Goal: Task Accomplishment & Management: Manage account settings

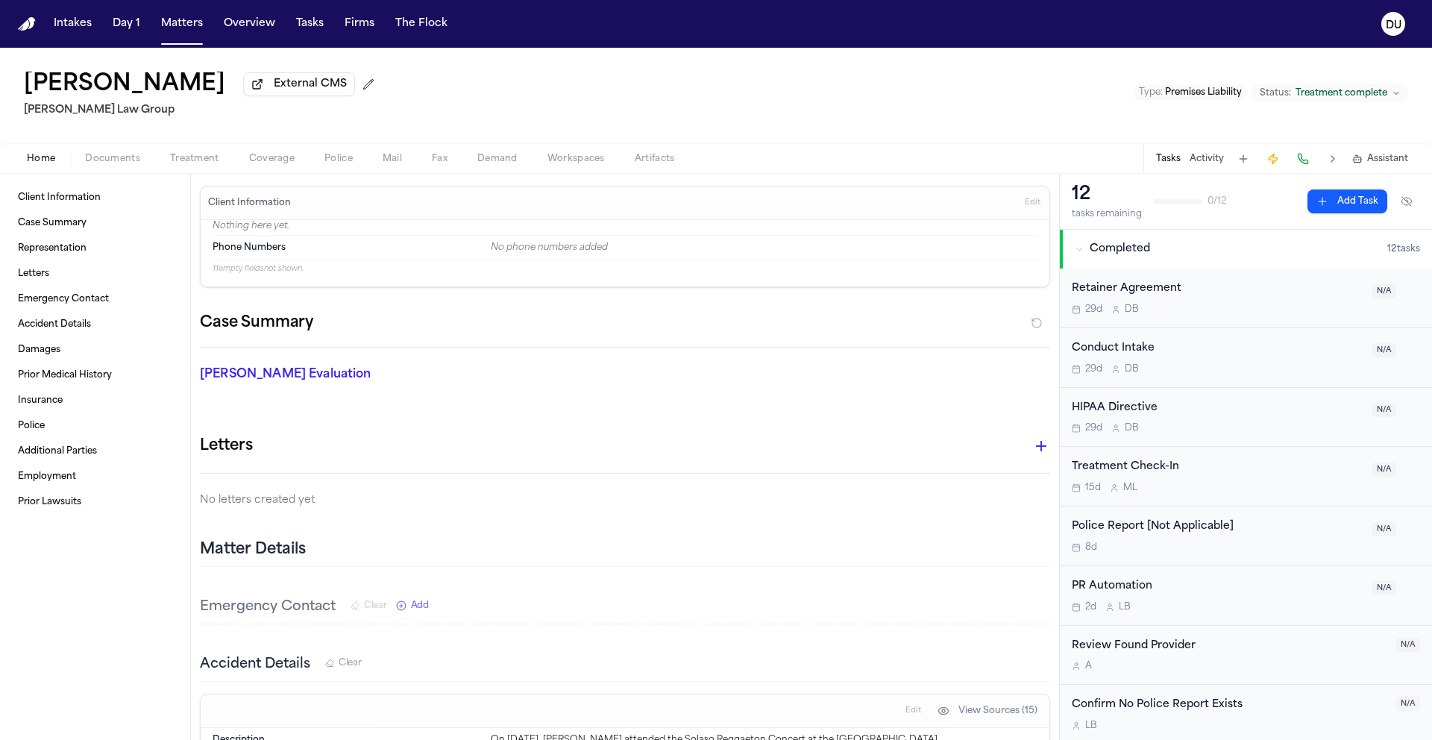
click at [20, 30] on img "Home" at bounding box center [27, 24] width 18 height 14
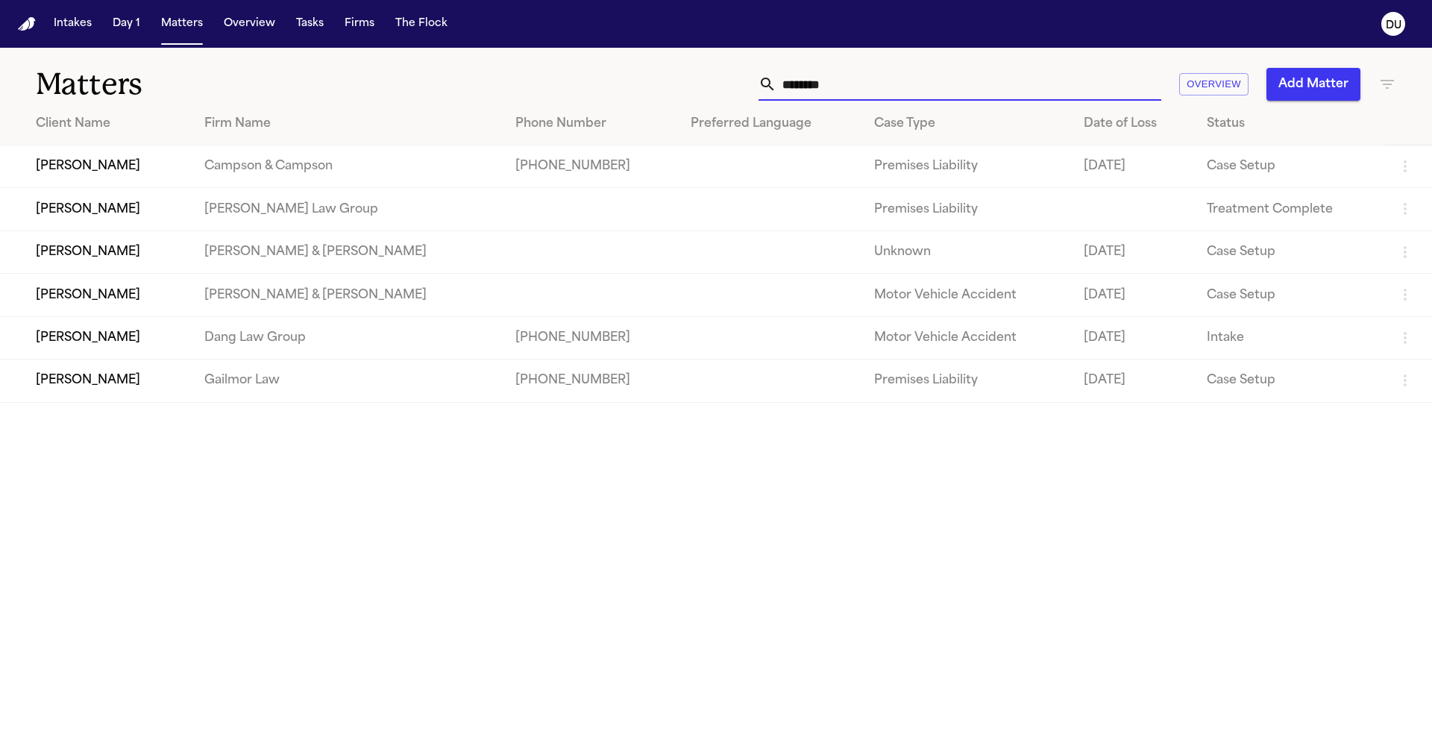
drag, startPoint x: 873, startPoint y: 85, endPoint x: 730, endPoint y: 83, distance: 143.2
click at [730, 83] on div "******* Overview Add Matter" at bounding box center [914, 84] width 964 height 33
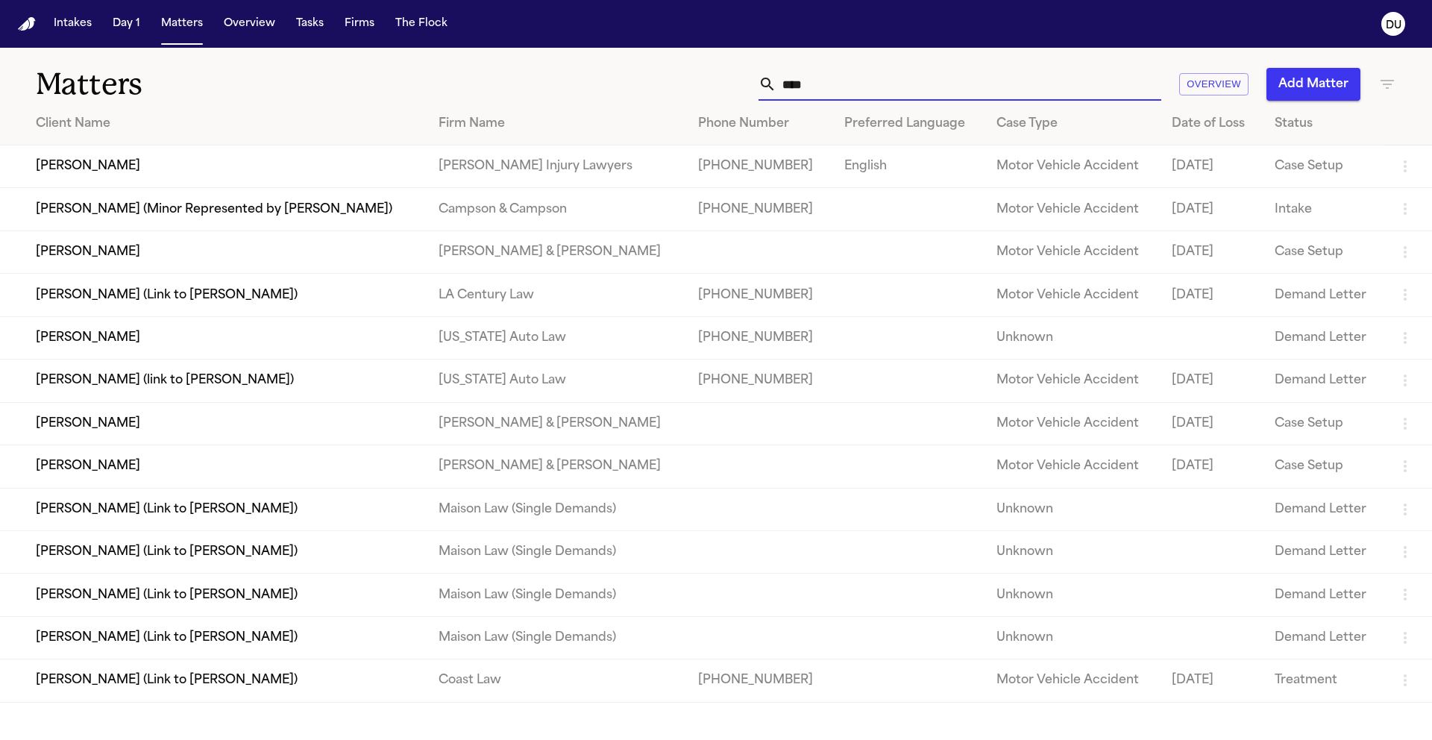
type input "***"
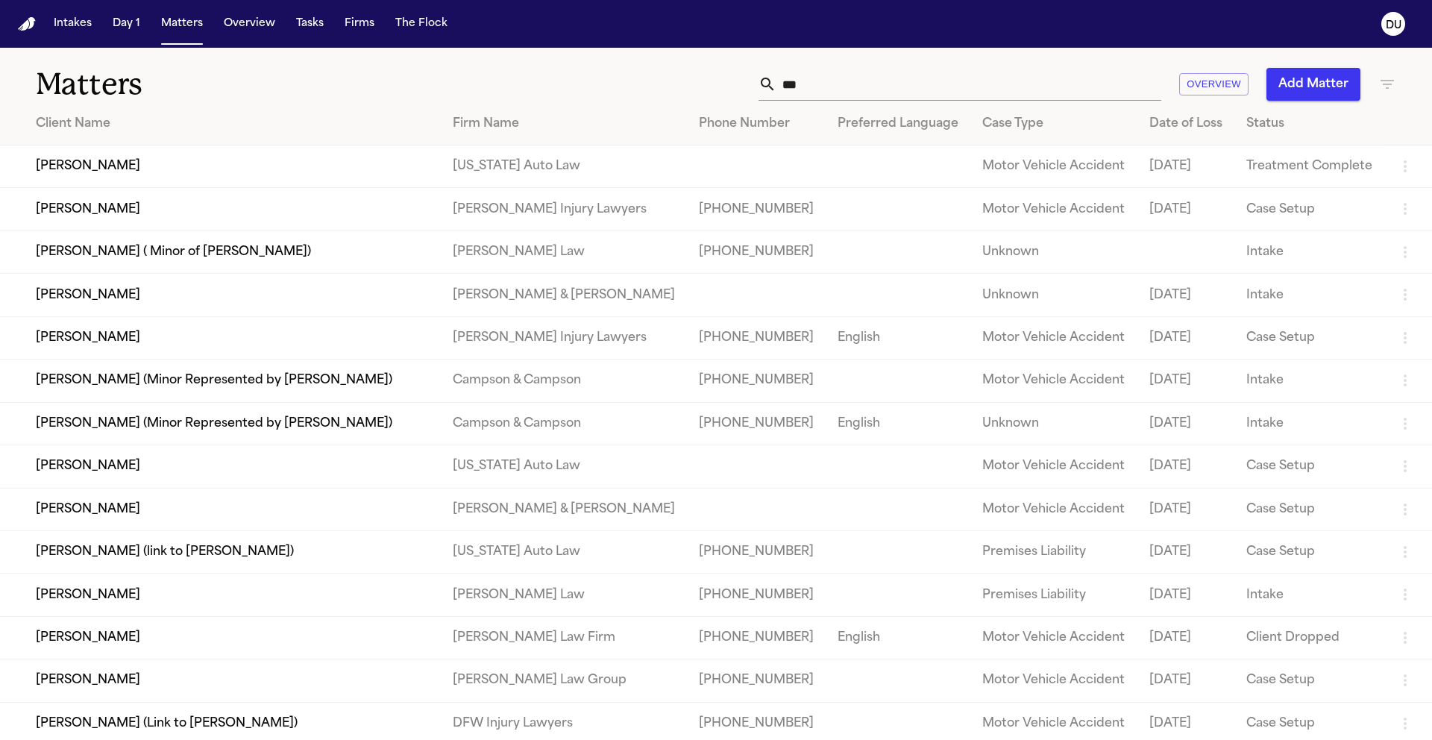
click at [104, 172] on td "[PERSON_NAME]" at bounding box center [220, 166] width 441 height 43
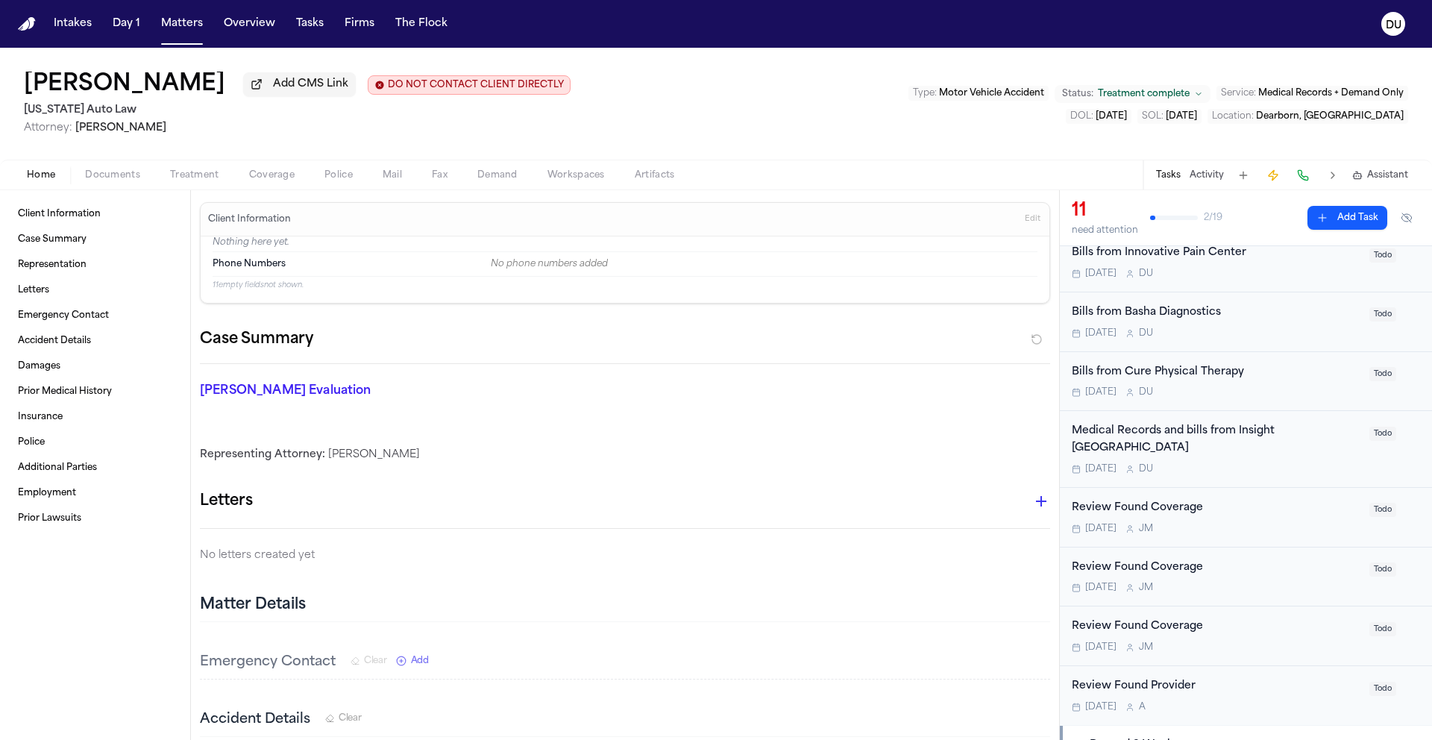
scroll to position [248, 0]
click at [1223, 423] on div "Medical Records and bills from Insight [GEOGRAPHIC_DATA]" at bounding box center [1216, 439] width 289 height 34
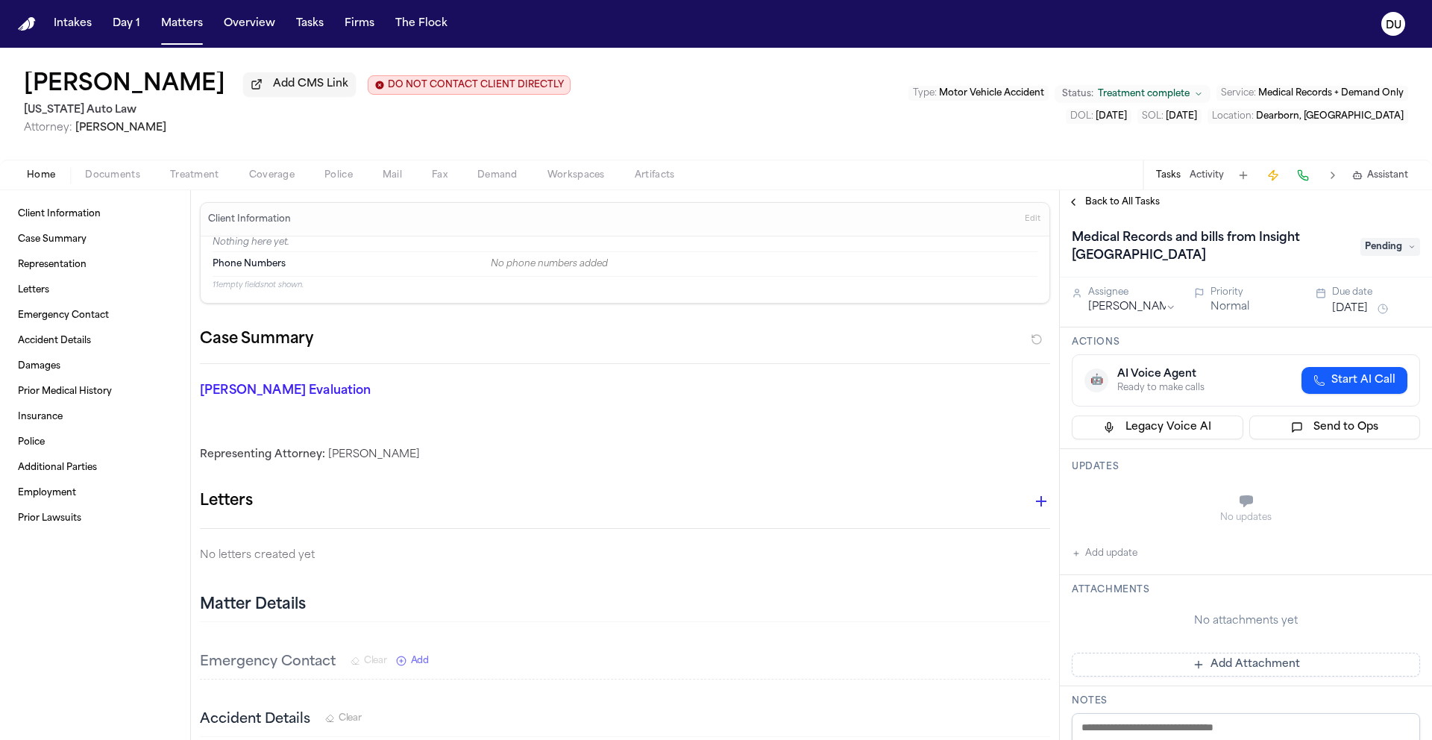
click at [1139, 208] on span "Back to All Tasks" at bounding box center [1122, 202] width 75 height 12
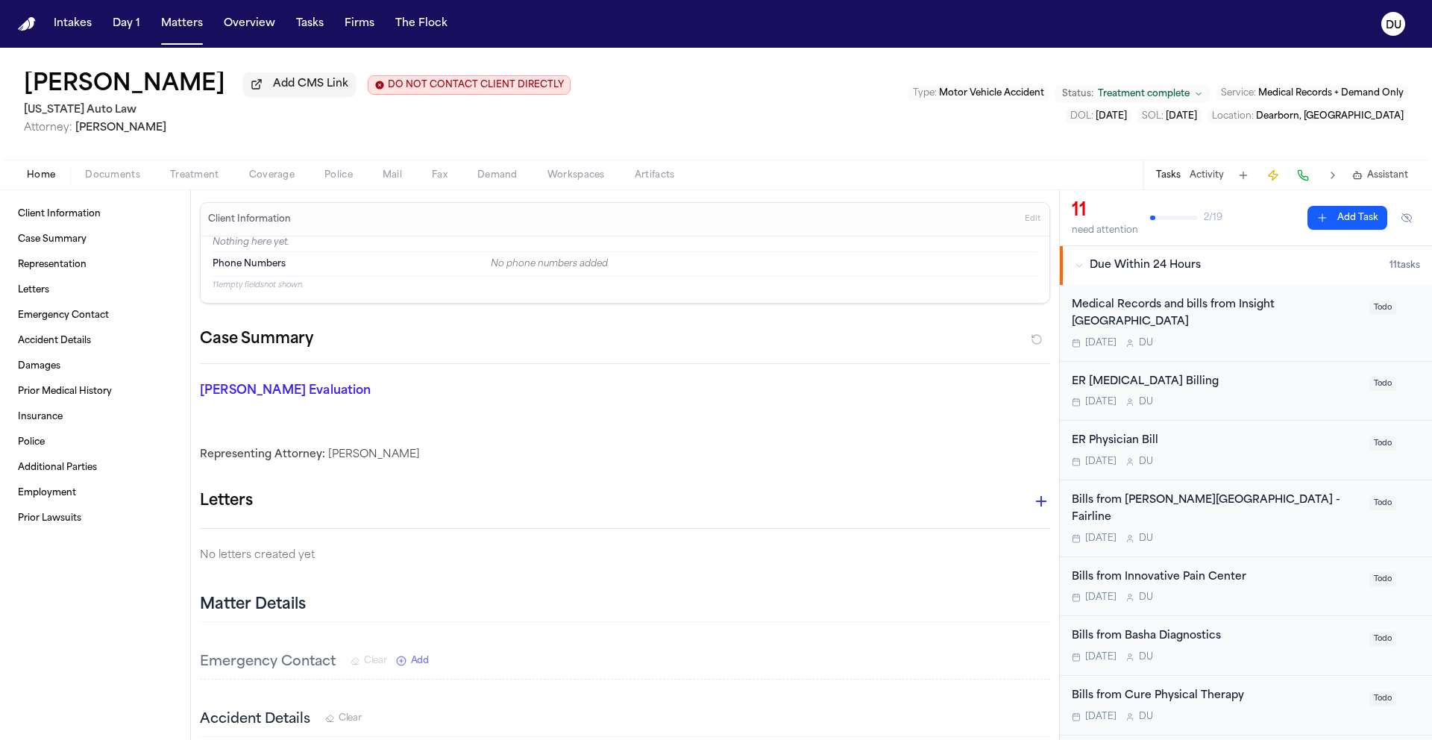
click at [1140, 209] on div "11 need attention 2 / 19" at bounding box center [1147, 217] width 151 height 37
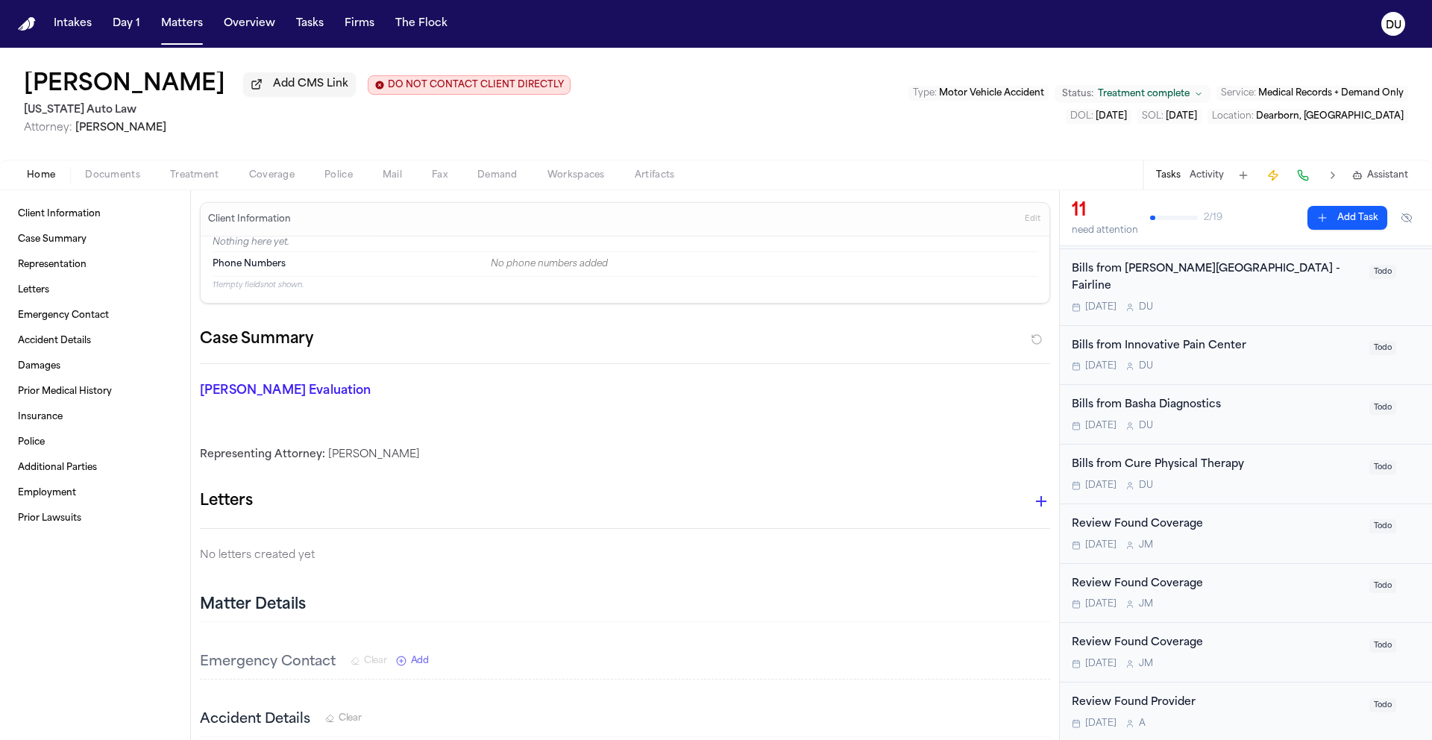
scroll to position [229, 0]
click at [1172, 459] on div "Bills from Cure Physical Therapy" at bounding box center [1216, 467] width 289 height 17
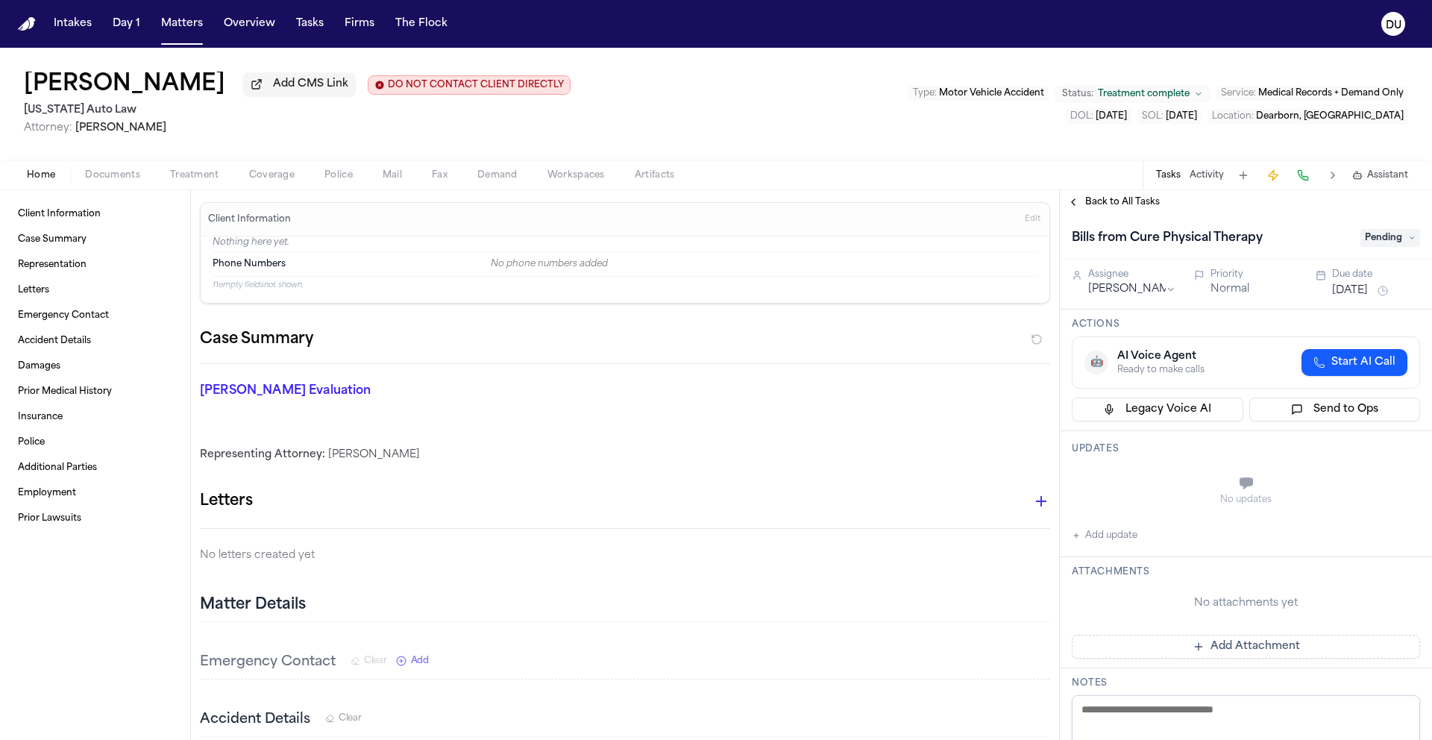
click at [1128, 201] on span "Back to All Tasks" at bounding box center [1122, 202] width 75 height 12
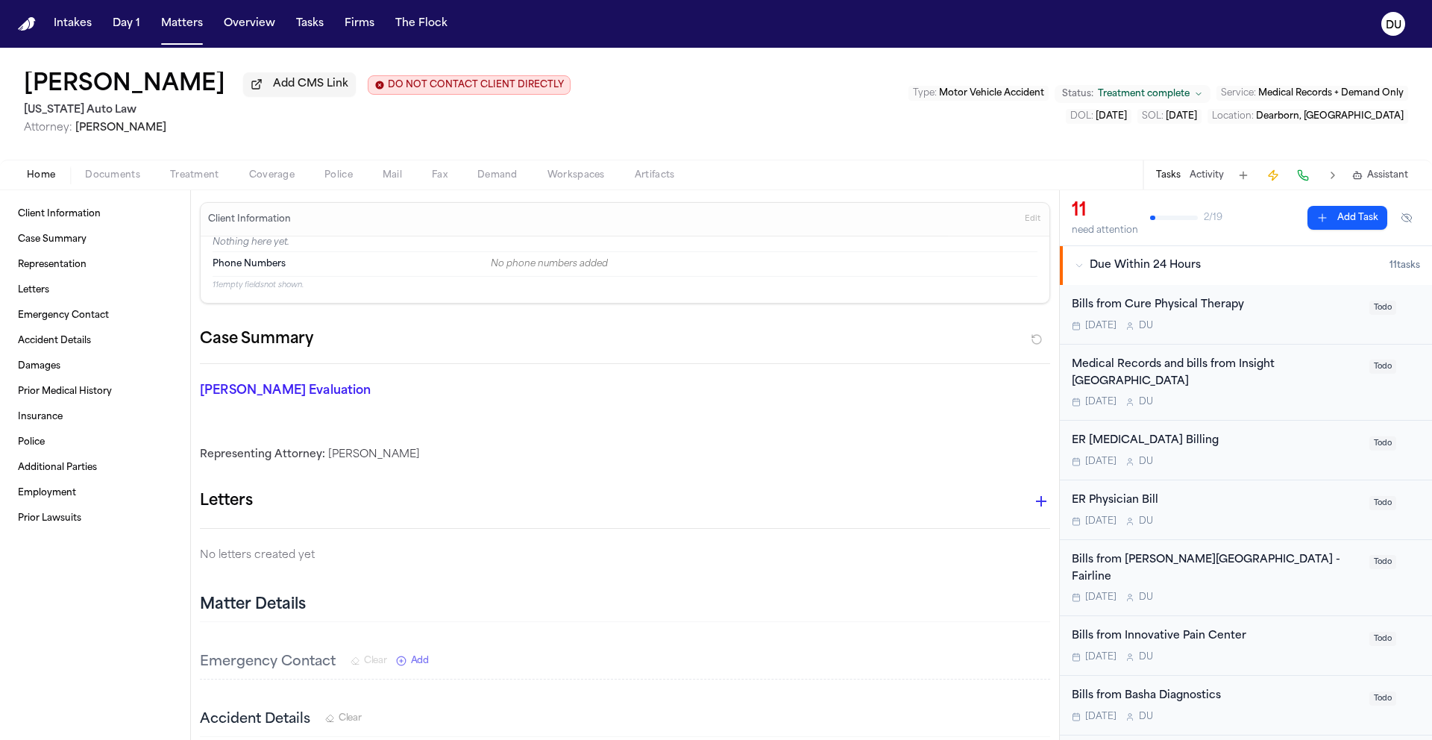
click at [1175, 310] on div "Bills from Cure Physical Therapy" at bounding box center [1216, 305] width 289 height 17
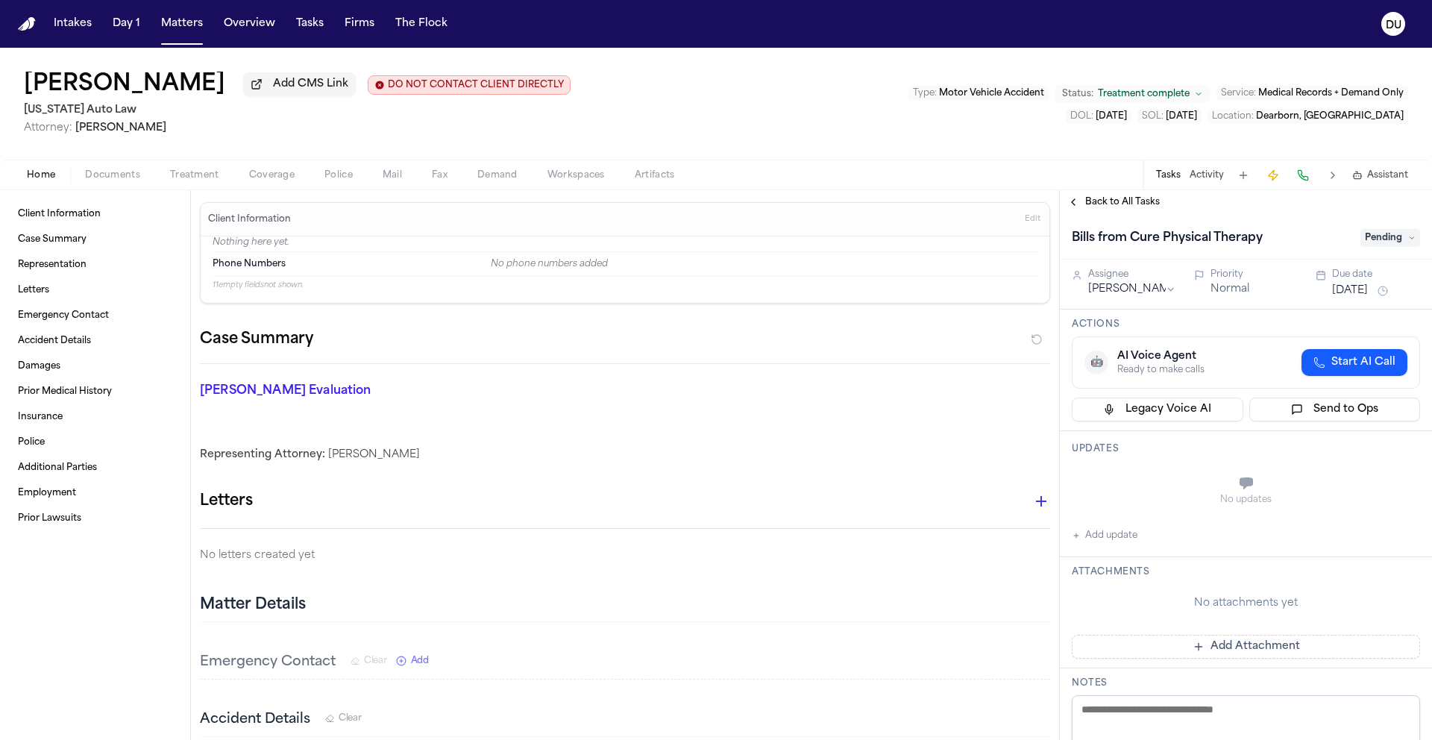
click at [1128, 207] on span "Back to All Tasks" at bounding box center [1122, 202] width 75 height 12
